Goal: Information Seeking & Learning: Learn about a topic

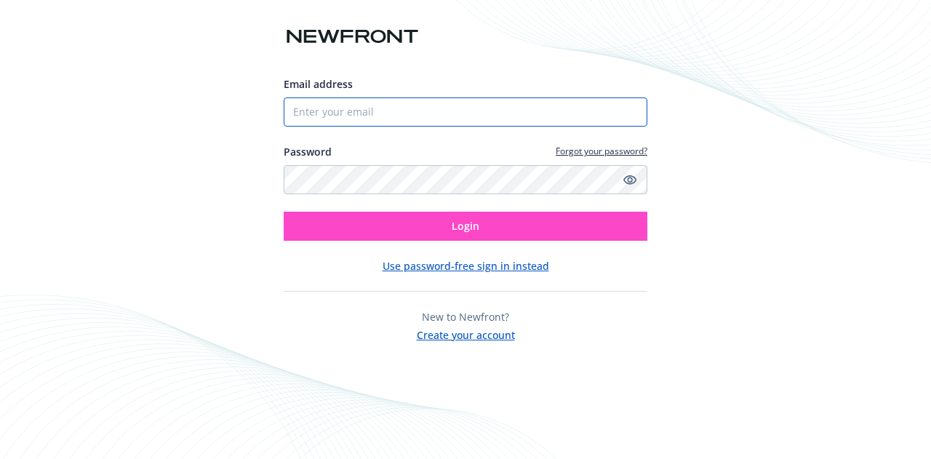
type input "4086794055"
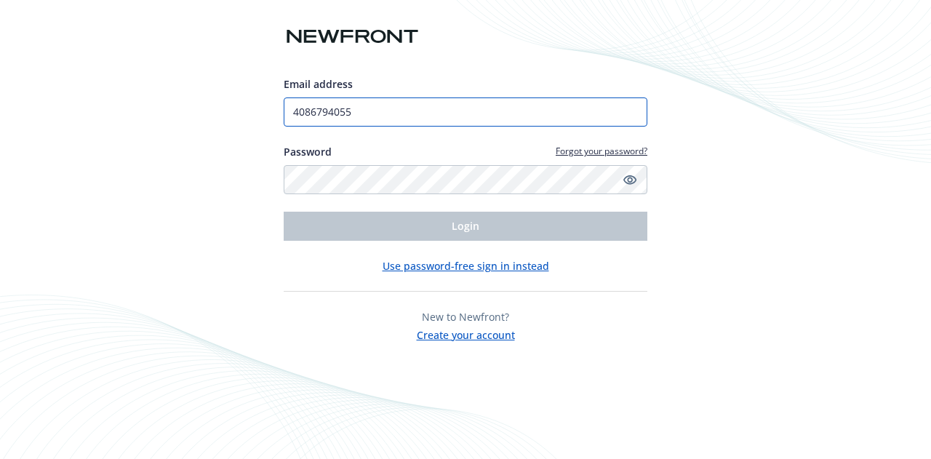
drag, startPoint x: 362, startPoint y: 115, endPoint x: 161, endPoint y: 106, distance: 200.9
click at [161, 106] on div "Email address 4086794055 Password Forgot your password? Login Use password-free…" at bounding box center [465, 229] width 931 height 459
type input "[PERSON_NAME][EMAIL_ADDRESS][PERSON_NAME][DOMAIN_NAME]"
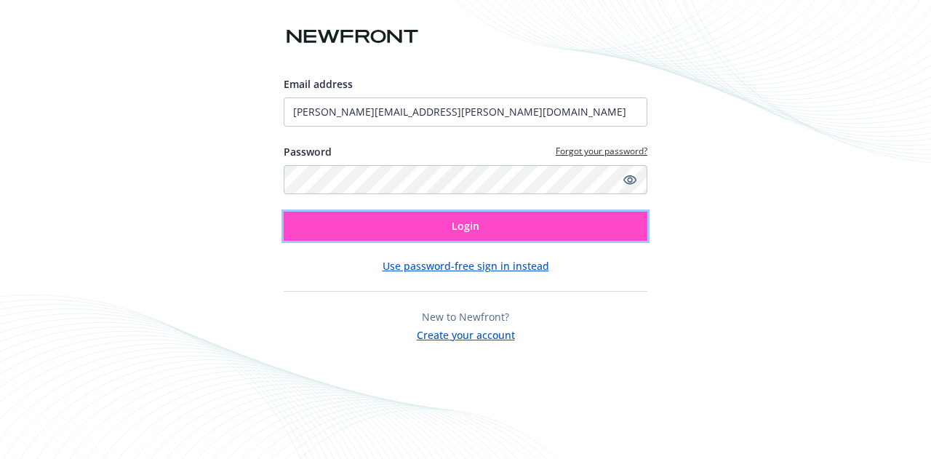
click at [429, 228] on button "Login" at bounding box center [466, 226] width 364 height 29
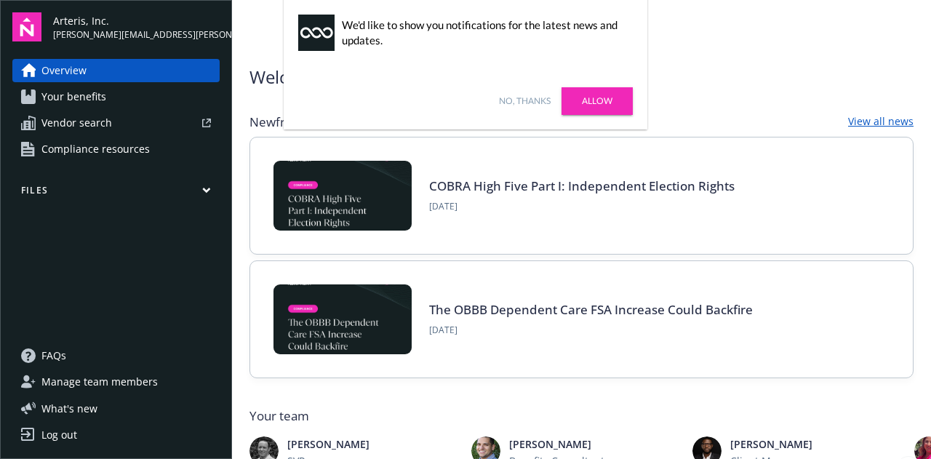
click at [113, 97] on link "Your benefits" at bounding box center [115, 96] width 207 height 23
click at [602, 106] on link "Allow" at bounding box center [596, 101] width 71 height 28
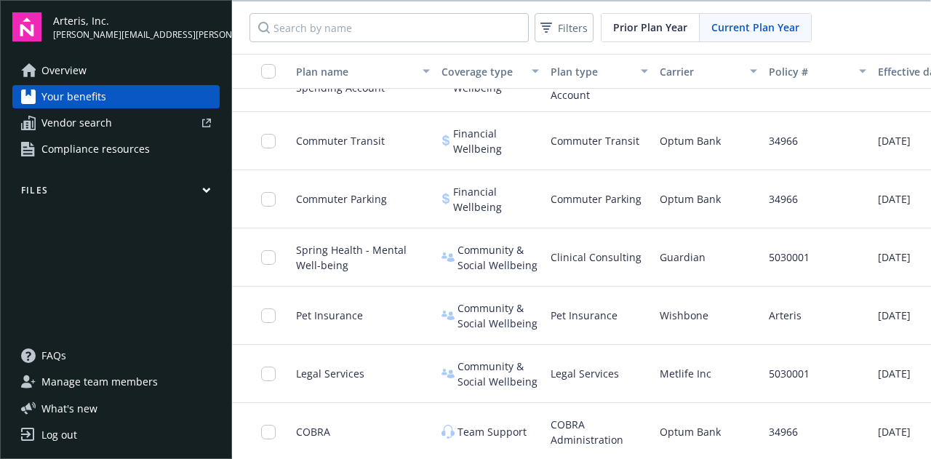
scroll to position [1279, 0]
click at [101, 73] on link "Overview" at bounding box center [115, 70] width 207 height 23
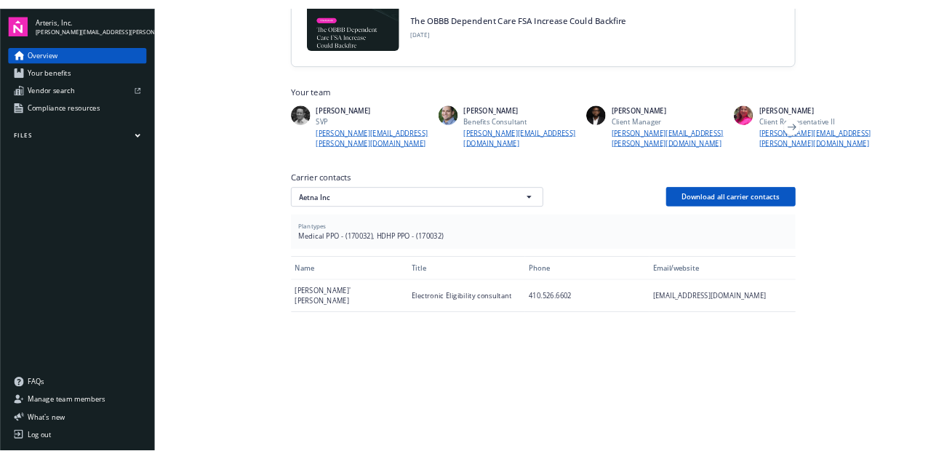
scroll to position [291, 0]
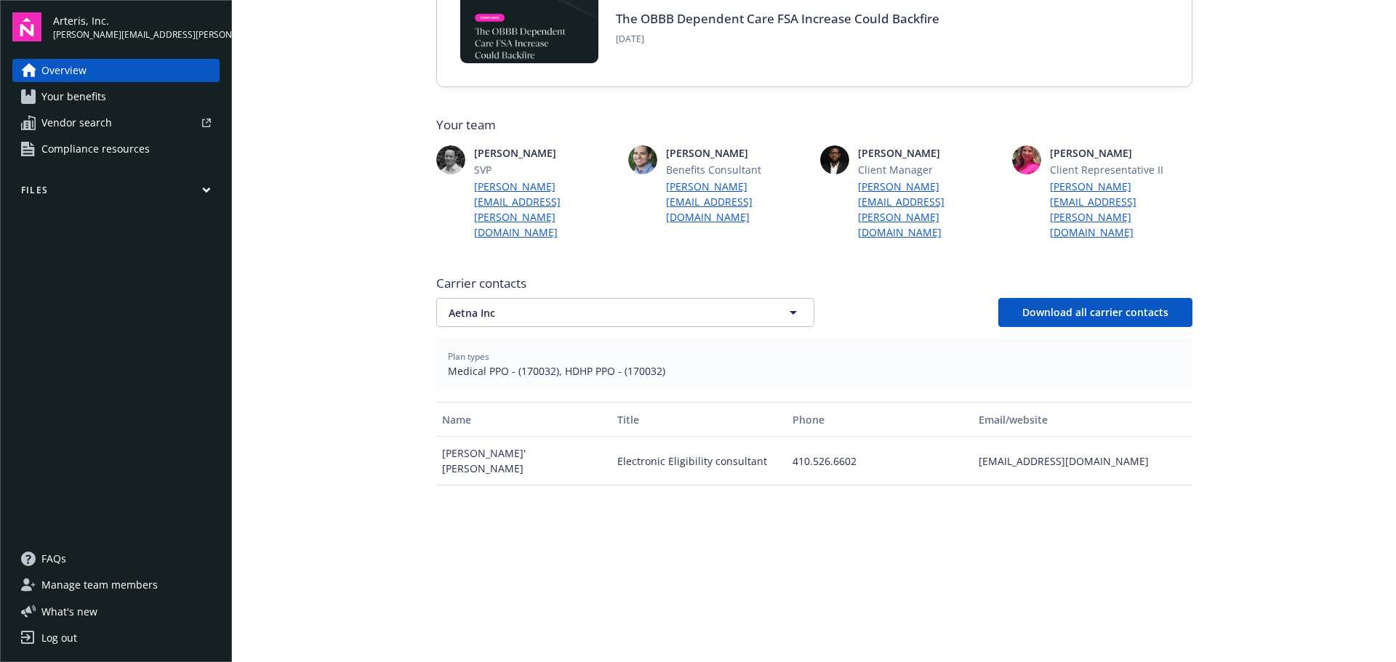
click at [67, 103] on span "Your benefits" at bounding box center [73, 96] width 65 height 23
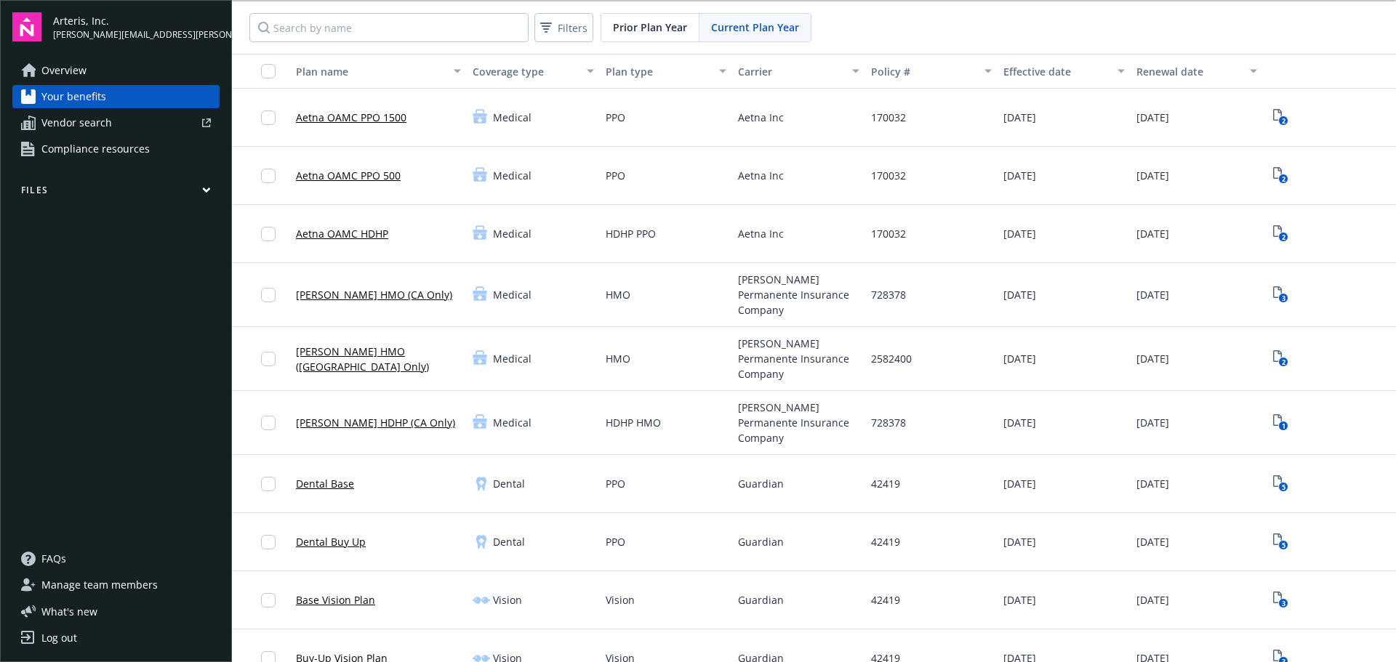
click at [68, 116] on span "Vendor search" at bounding box center [76, 122] width 71 height 23
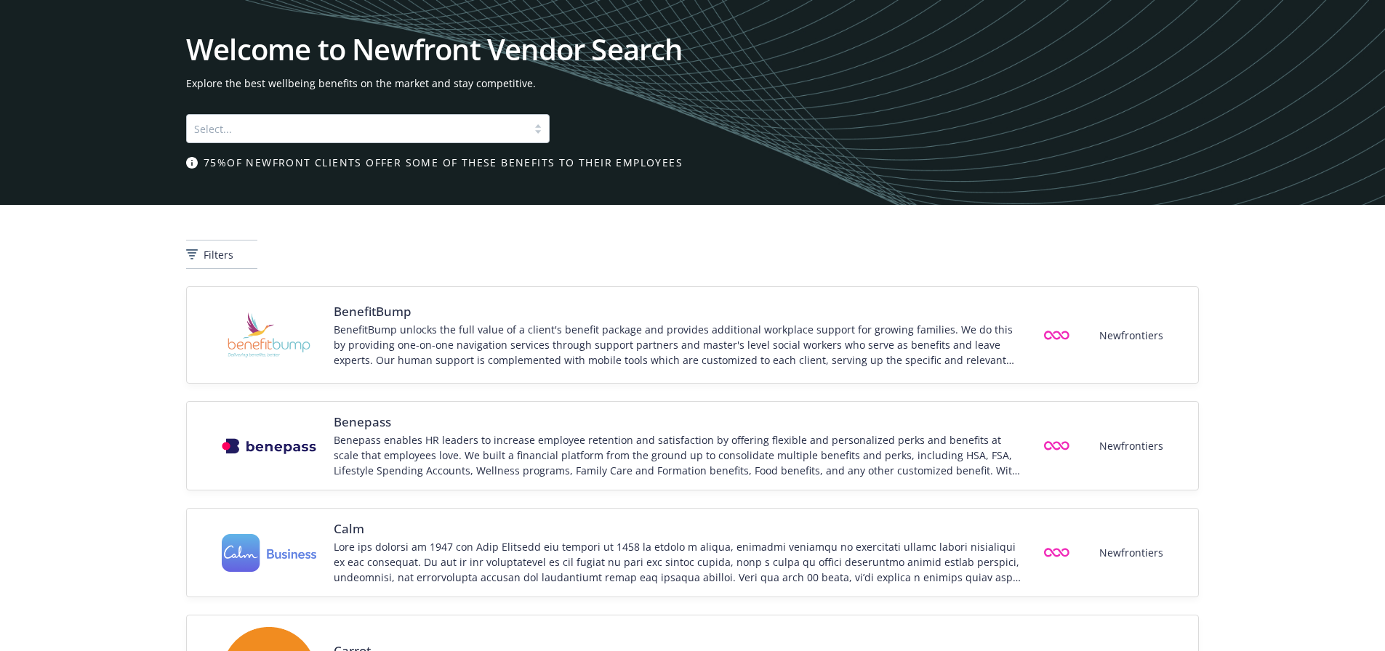
click at [411, 39] on h1 "Welcome to Newfront Vendor Search" at bounding box center [692, 49] width 1013 height 29
